Goal: Check status: Check status

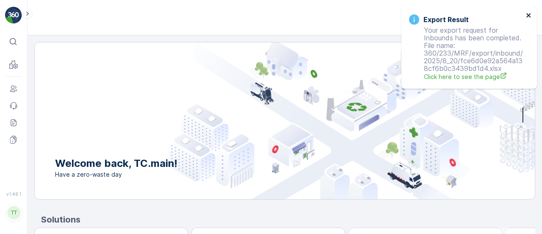
click at [528, 17] on icon "close" at bounding box center [529, 15] width 4 height 4
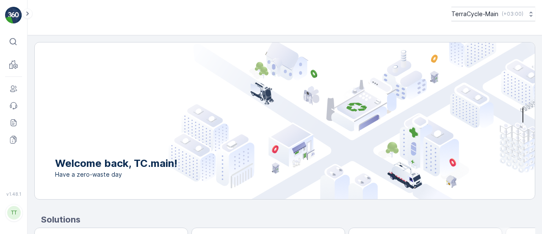
click at [528, 17] on icon at bounding box center [531, 14] width 8 height 8
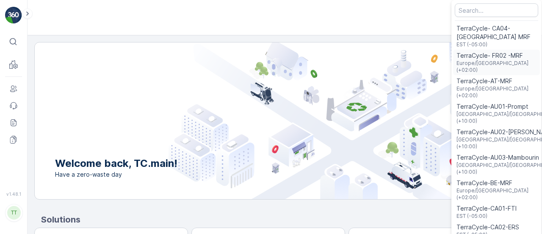
click at [483, 56] on span "TerraCycle- FR02 -MRF" at bounding box center [497, 55] width 80 height 8
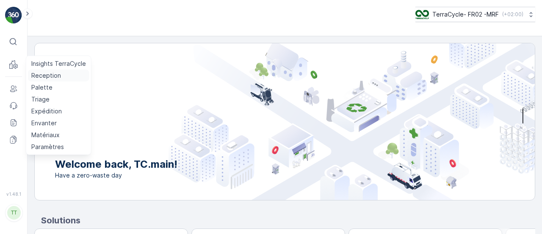
click at [45, 76] on p "Reception" at bounding box center [46, 75] width 30 height 8
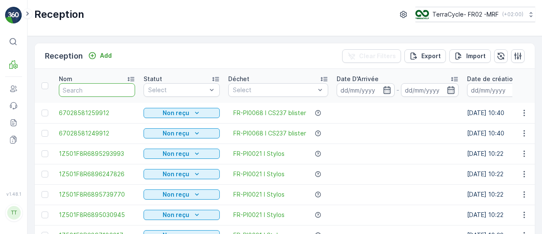
click at [74, 90] on input "text" at bounding box center [97, 90] width 76 height 14
paste input "1Z501F8R6897614221"
type input "1Z501F8R6897614221"
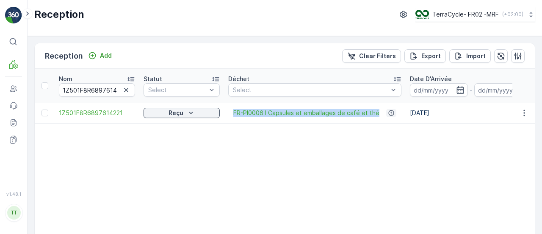
drag, startPoint x: 233, startPoint y: 111, endPoint x: 383, endPoint y: 116, distance: 150.5
click at [383, 116] on div "FR-PI0006 I Capsules et emballages de café et thé" at bounding box center [314, 112] width 173 height 8
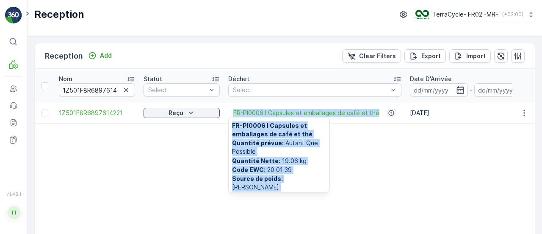
copy div "FR-PI0006 I Capsules et emballages de café et thé"
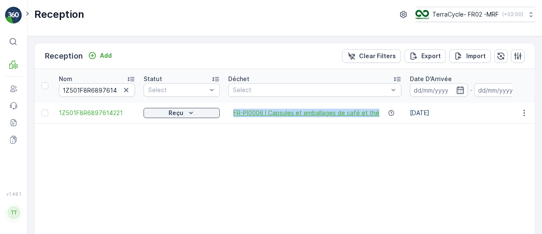
drag, startPoint x: 232, startPoint y: 108, endPoint x: 375, endPoint y: 113, distance: 142.9
click at [375, 113] on div "FR-PI0006 I Capsules et emballages de café et thé" at bounding box center [314, 112] width 173 height 8
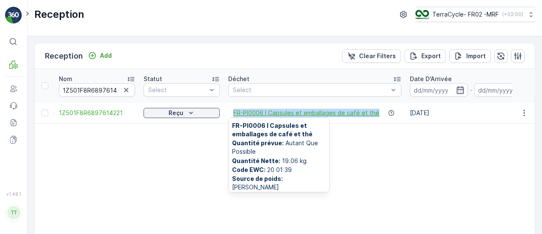
copy span "FR-PI0006 I Capsules et emballages de café et thé"
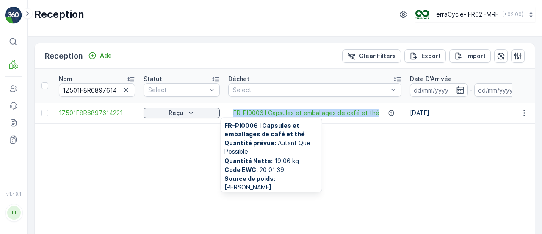
scroll to position [0, 23]
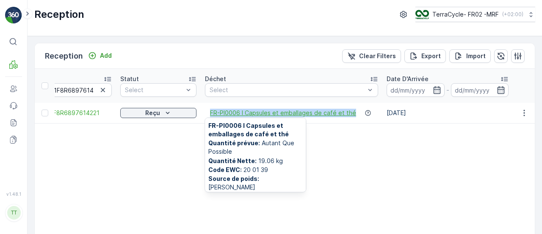
click at [334, 113] on span "FR-PI0006 I Capsules et emballages de café et thé" at bounding box center [283, 112] width 146 height 8
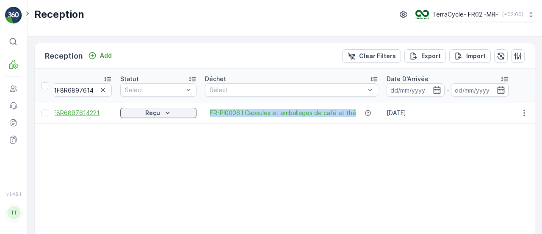
click at [81, 115] on span "1Z501F8R6897614221" at bounding box center [74, 112] width 76 height 8
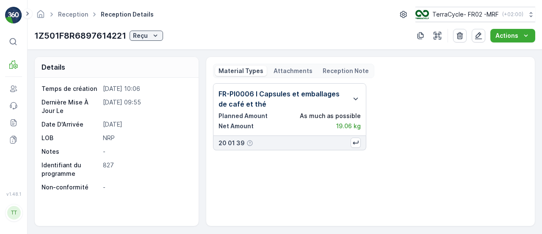
click at [287, 76] on div "Material Types Attachments Reception Note" at bounding box center [293, 71] width 161 height 14
click at [290, 69] on p "Attachments" at bounding box center [293, 71] width 39 height 8
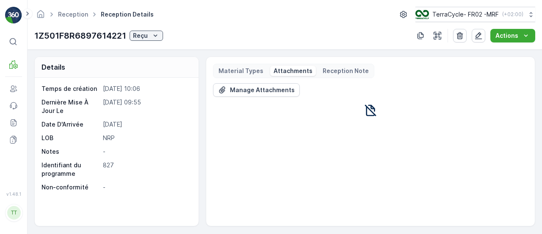
click at [242, 74] on p "Material Types" at bounding box center [241, 71] width 45 height 8
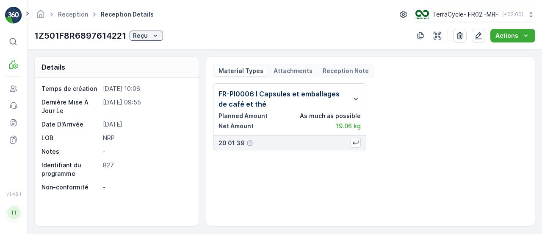
click at [356, 72] on p "Reception Note" at bounding box center [346, 71] width 46 height 8
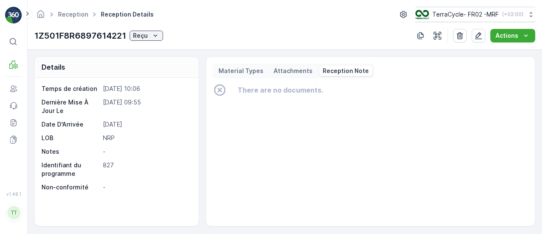
click at [246, 73] on p "Material Types" at bounding box center [241, 71] width 45 height 8
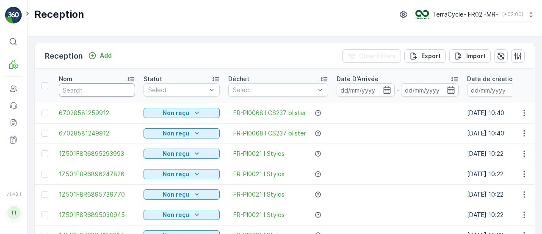
click at [96, 88] on input "text" at bounding box center [97, 90] width 76 height 14
paste input "1Z501F8R6897124920"
type input "1Z501F8R6897124920"
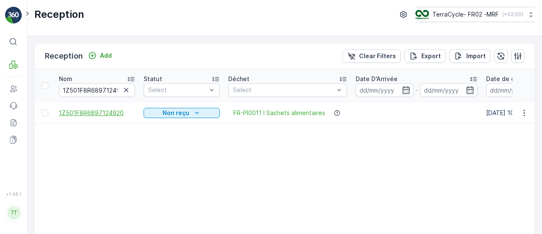
click at [100, 108] on span "1Z501F8R6897124920" at bounding box center [97, 112] width 76 height 8
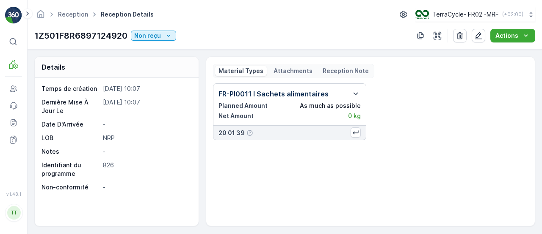
click at [297, 68] on p "Attachments" at bounding box center [293, 71] width 39 height 8
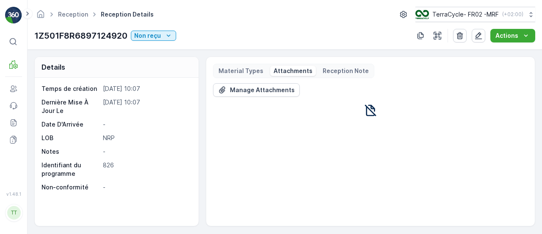
click at [250, 67] on p "Material Types" at bounding box center [241, 71] width 45 height 8
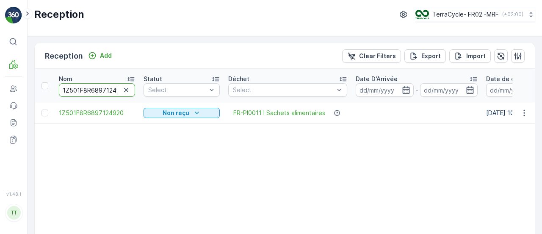
click at [92, 91] on input "1Z501F8R6897124920" at bounding box center [97, 90] width 76 height 14
paste input "8911872"
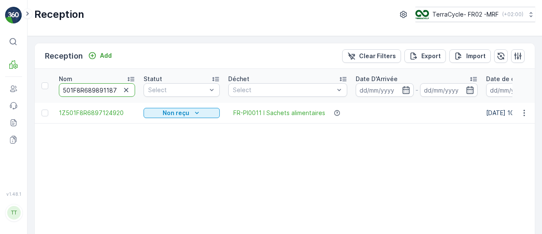
type input "1Z501F8R6898911872"
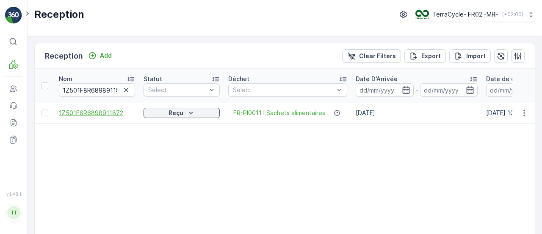
click at [108, 113] on span "1Z501F8R6898911872" at bounding box center [97, 112] width 76 height 8
click at [107, 84] on input "1Z501F8R6898911872" at bounding box center [97, 90] width 76 height 14
paste input "6089328"
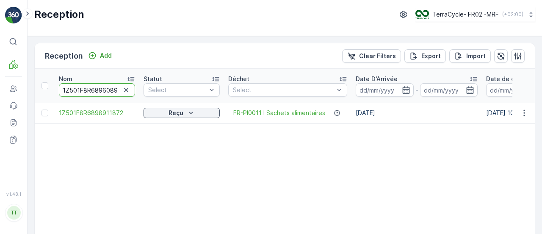
scroll to position [0, 9]
type input "1Z501F8R6896089328"
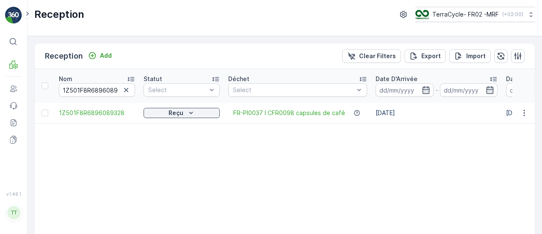
click at [101, 106] on td "1Z501F8R6896089328" at bounding box center [97, 113] width 85 height 20
click at [101, 111] on span "1Z501F8R6896089328" at bounding box center [97, 112] width 76 height 8
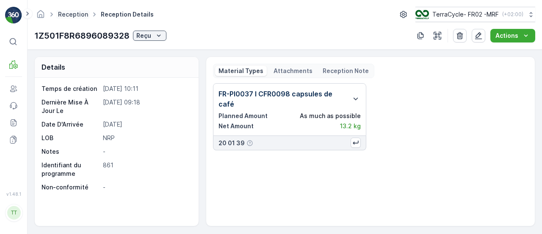
click at [62, 16] on link "Reception" at bounding box center [73, 14] width 30 height 7
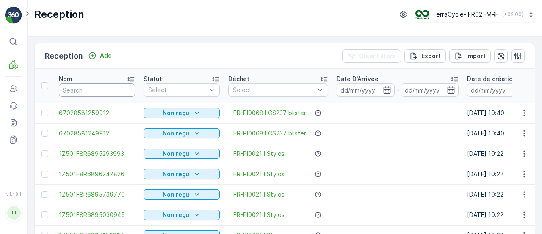
click at [92, 83] on input "text" at bounding box center [97, 90] width 76 height 14
paste input "1Z501F8R6891101670"
type input "1Z501F8R6891101670"
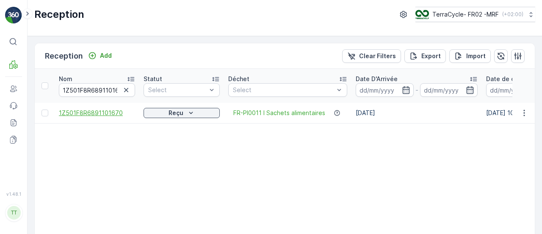
click at [73, 111] on span "1Z501F8R6891101670" at bounding box center [97, 112] width 76 height 8
